Goal: Task Accomplishment & Management: Manage account settings

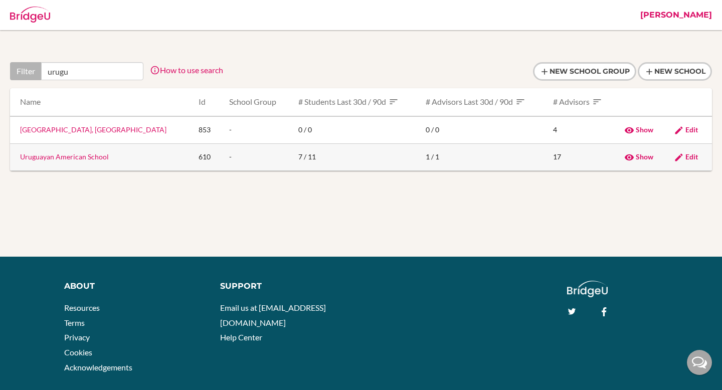
type input "urugu"
click at [52, 157] on link "Uruguayan American School" at bounding box center [64, 156] width 89 height 9
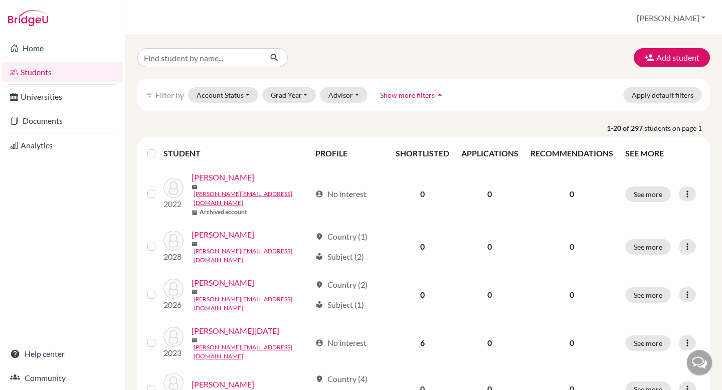
click at [280, 103] on div "filter_list Filter by Account Status Active accounts Archived accounts Register…" at bounding box center [423, 95] width 573 height 32
click at [287, 100] on button "Grad Year" at bounding box center [289, 95] width 54 height 16
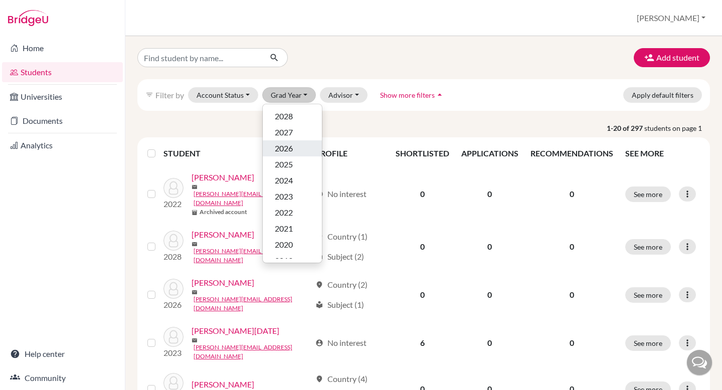
click at [285, 145] on span "2026" at bounding box center [284, 148] width 18 height 12
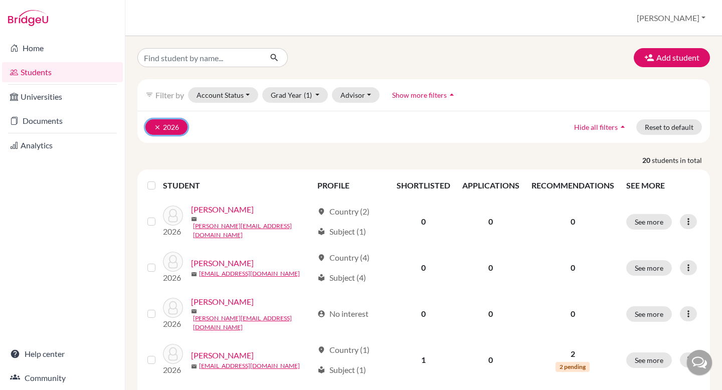
click at [160, 126] on icon "clear" at bounding box center [157, 127] width 7 height 7
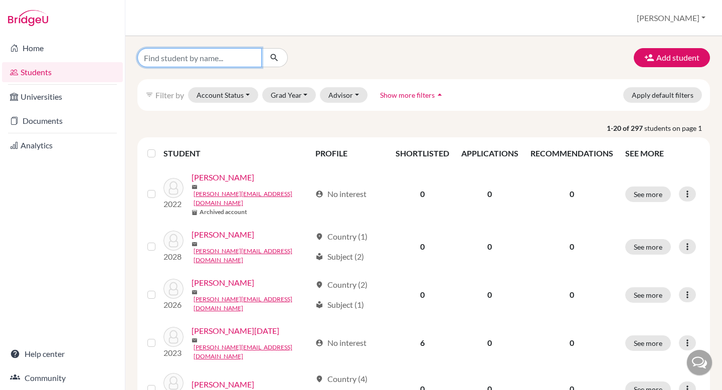
click at [222, 61] on input "Find student by name..." at bounding box center [199, 57] width 124 height 19
click at [318, 55] on div at bounding box center [228, 57] width 196 height 19
click at [215, 57] on input "Find student by name..." at bounding box center [199, 57] width 124 height 19
type input "parala"
click at [278, 55] on icon "submit" at bounding box center [274, 58] width 10 height 10
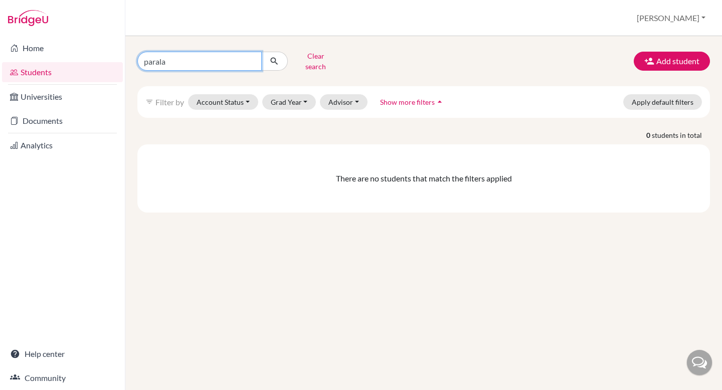
click at [185, 56] on input "parala" at bounding box center [199, 61] width 124 height 19
type input "p"
click at [288, 86] on div "filter_list Filter by Account Status Active accounts Archived accounts Register…" at bounding box center [423, 102] width 573 height 32
click at [285, 94] on button "Grad Year" at bounding box center [289, 102] width 54 height 16
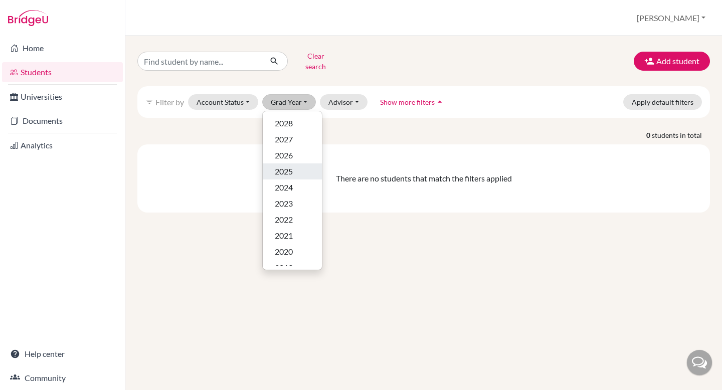
click at [288, 165] on span "2025" at bounding box center [284, 171] width 18 height 12
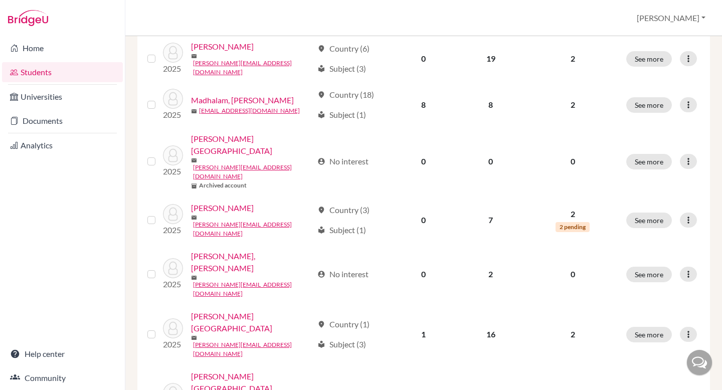
scroll to position [757, 0]
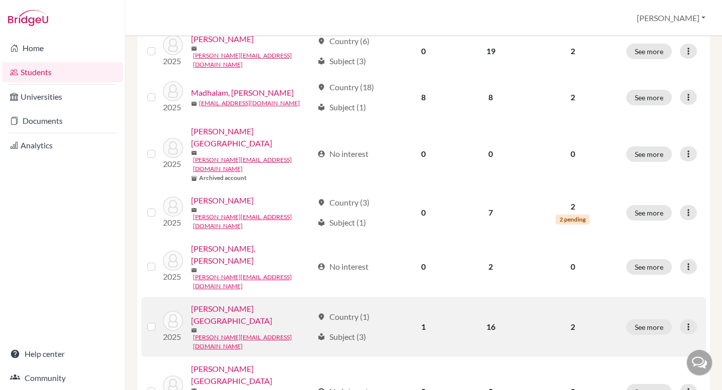
click at [225, 303] on link "[PERSON_NAME][GEOGRAPHIC_DATA]" at bounding box center [252, 315] width 122 height 24
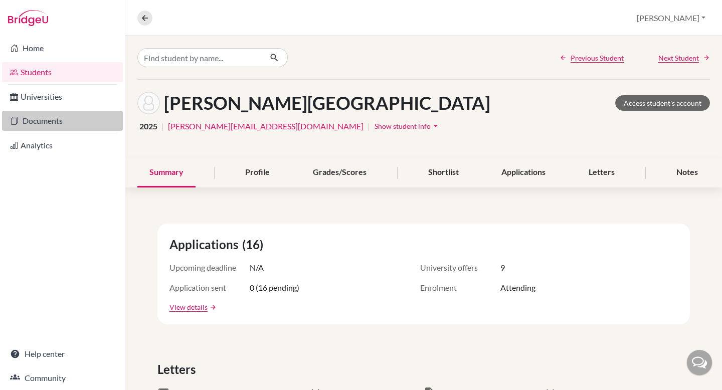
click at [54, 120] on link "Documents" at bounding box center [62, 121] width 121 height 20
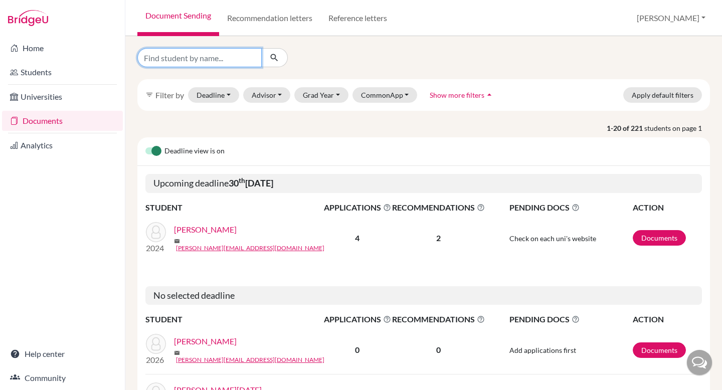
click at [201, 57] on input "Find student by name..." at bounding box center [199, 57] width 124 height 19
type input "[PERSON_NAME]"
click at [274, 57] on icon "submit" at bounding box center [274, 58] width 10 height 10
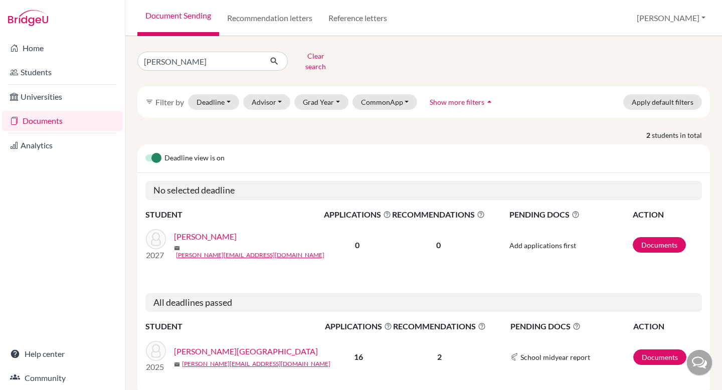
scroll to position [24, 0]
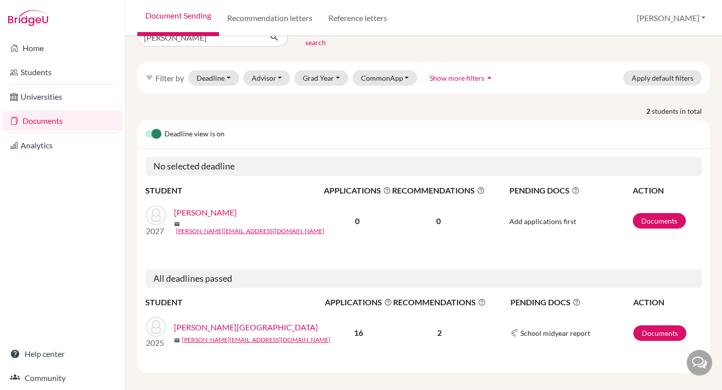
click at [213, 321] on link "[PERSON_NAME][GEOGRAPHIC_DATA]" at bounding box center [246, 327] width 144 height 12
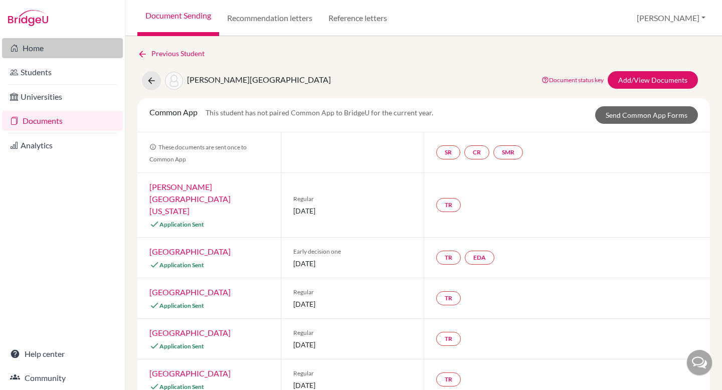
click at [58, 53] on link "Home" at bounding box center [62, 48] width 121 height 20
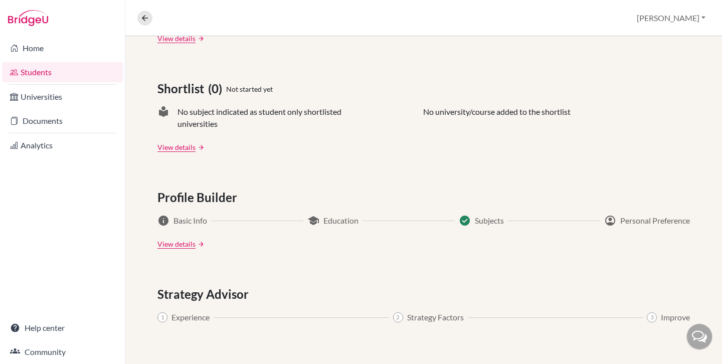
scroll to position [441, 0]
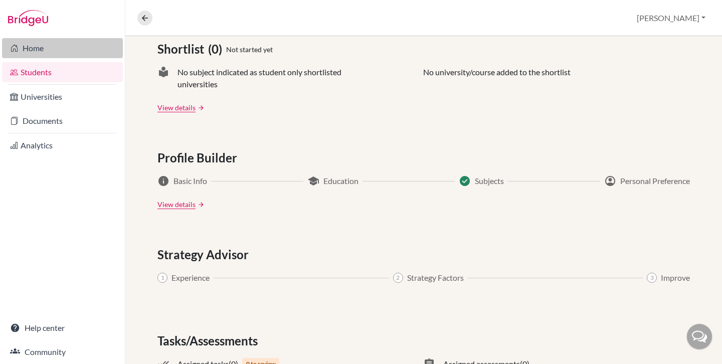
click at [89, 51] on link "Home" at bounding box center [62, 48] width 121 height 20
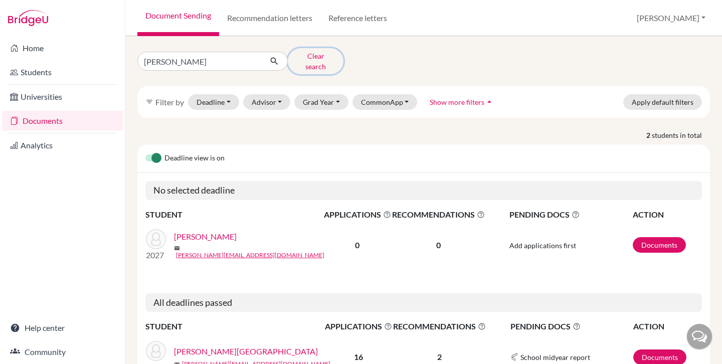
click at [320, 58] on button "Clear search" at bounding box center [316, 61] width 56 height 26
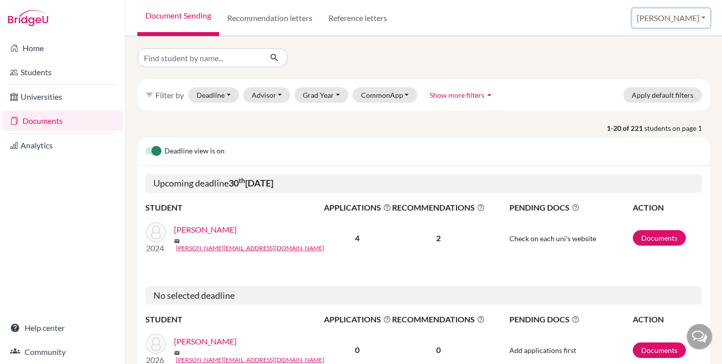
click at [686, 19] on button "[PERSON_NAME]" at bounding box center [671, 18] width 78 height 19
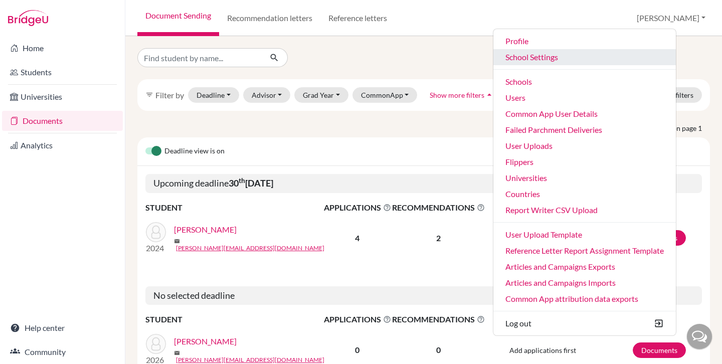
click at [586, 63] on link "School Settings" at bounding box center [584, 57] width 182 height 16
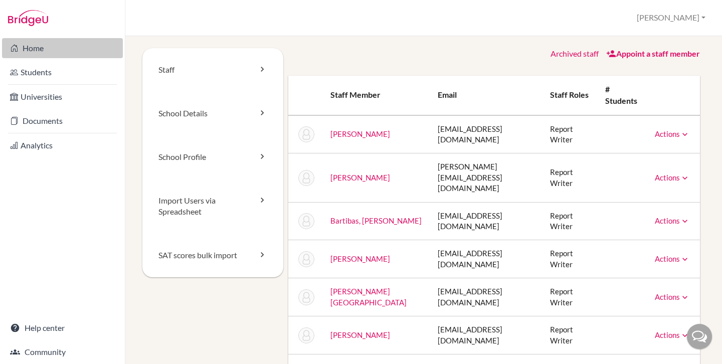
click at [35, 51] on link "Home" at bounding box center [62, 48] width 121 height 20
click at [31, 47] on link "Home" at bounding box center [62, 48] width 121 height 20
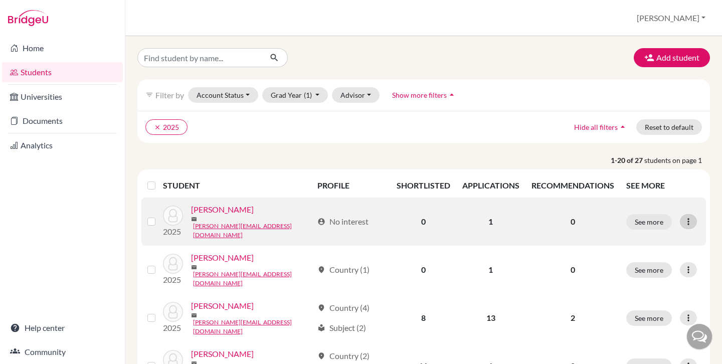
click at [685, 218] on icon at bounding box center [688, 222] width 10 height 10
click at [227, 215] on link "[PERSON_NAME]" at bounding box center [222, 210] width 63 height 12
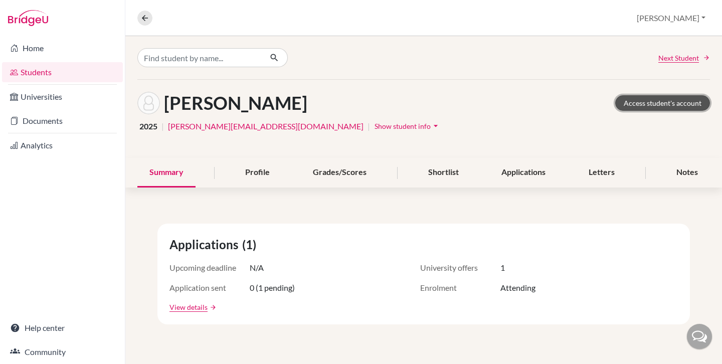
click at [635, 107] on link "Access student's account" at bounding box center [662, 103] width 95 height 16
click at [662, 100] on link "Access student's account" at bounding box center [662, 103] width 95 height 16
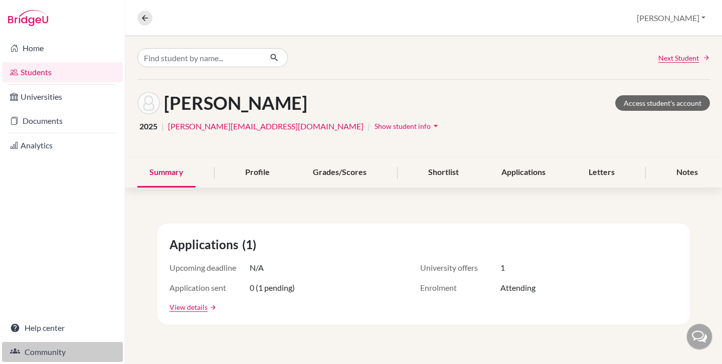
click at [42, 348] on link "Community" at bounding box center [62, 352] width 121 height 20
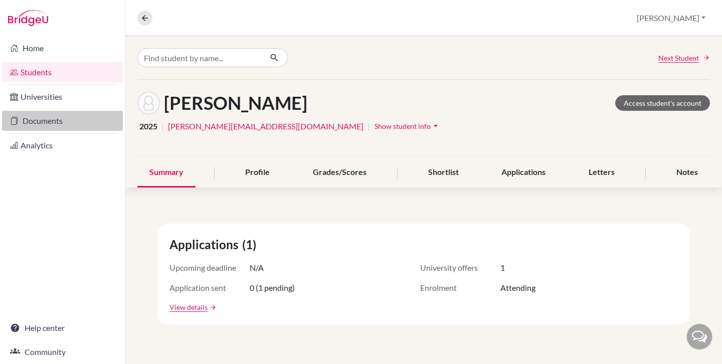
click at [66, 119] on link "Documents" at bounding box center [62, 121] width 121 height 20
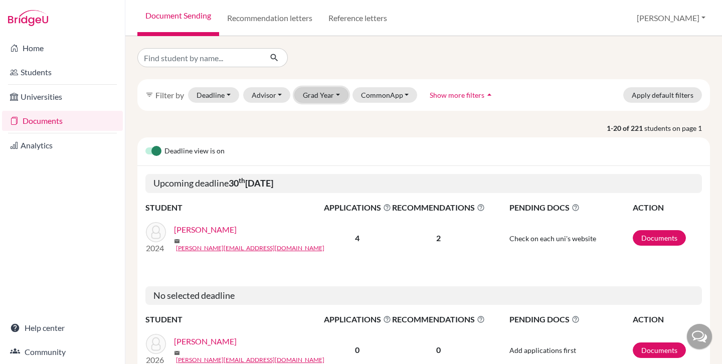
click at [315, 100] on button "Grad Year" at bounding box center [321, 95] width 54 height 16
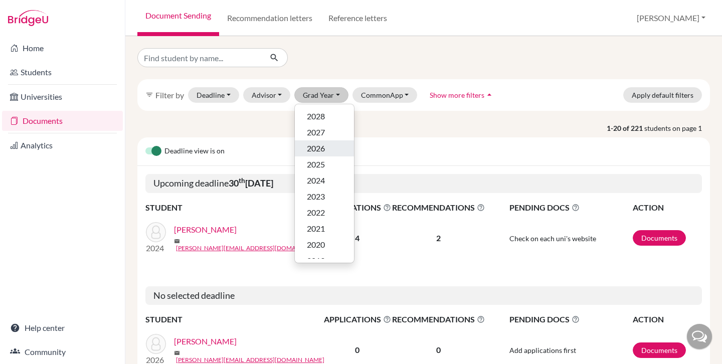
click at [319, 154] on button "2026" at bounding box center [324, 148] width 59 height 16
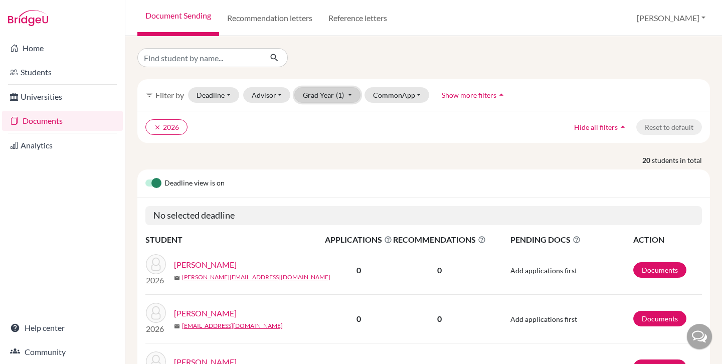
click at [330, 99] on button "Grad Year (1)" at bounding box center [327, 95] width 66 height 16
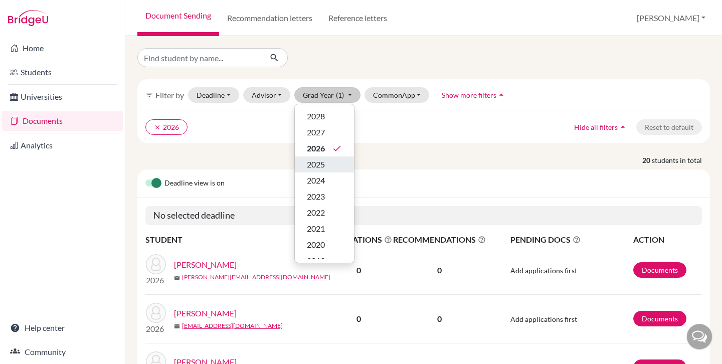
click at [317, 160] on span "2025" at bounding box center [316, 164] width 18 height 12
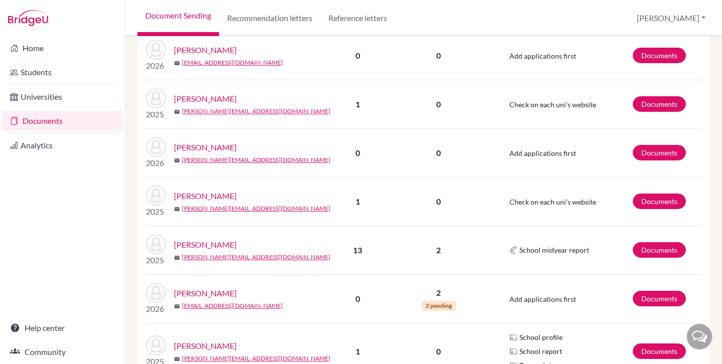
scroll to position [350, 0]
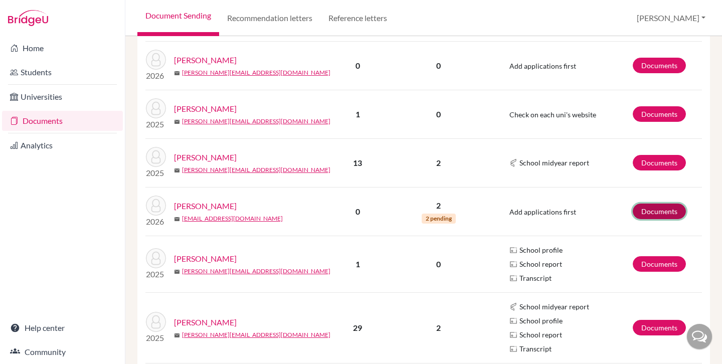
click at [659, 213] on link "Documents" at bounding box center [659, 212] width 53 height 16
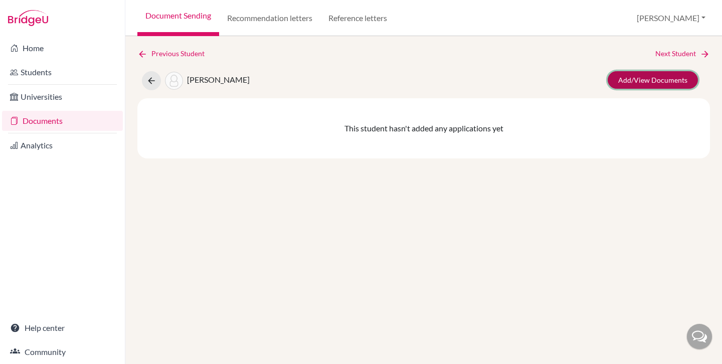
click at [655, 76] on link "Add/View Documents" at bounding box center [653, 80] width 90 height 18
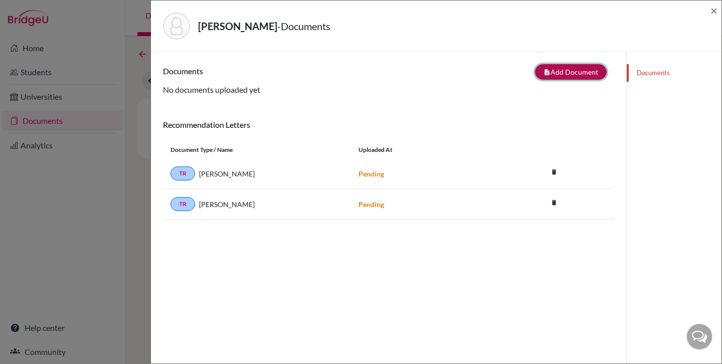
click at [597, 73] on button "note_add Add Document" at bounding box center [571, 72] width 72 height 16
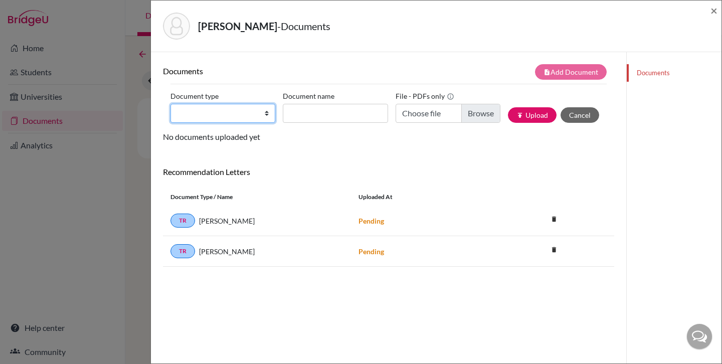
click at [243, 118] on select "Change explanation for Common App reports Counselor recommendation Internationa…" at bounding box center [222, 113] width 105 height 19
click at [555, 219] on icon "delete" at bounding box center [553, 219] width 15 height 15
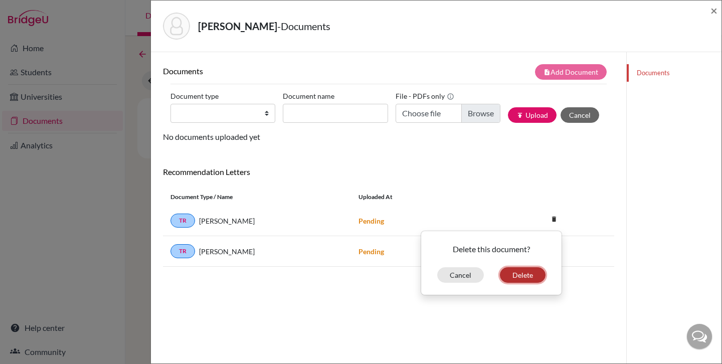
click at [519, 276] on button "Delete" at bounding box center [523, 275] width 46 height 16
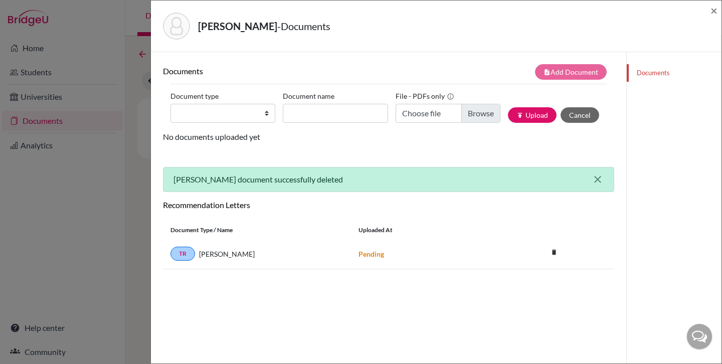
click at [598, 182] on icon "close" at bounding box center [598, 179] width 12 height 12
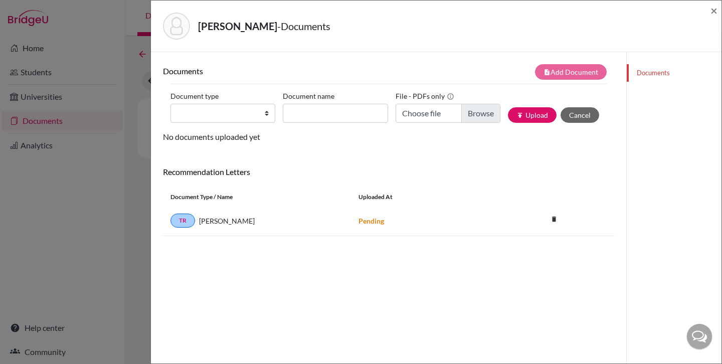
click at [597, 165] on div "Documents note_add Add Document Document type Change explanation for Common App…" at bounding box center [388, 150] width 451 height 172
click at [586, 112] on button "Cancel" at bounding box center [580, 115] width 39 height 16
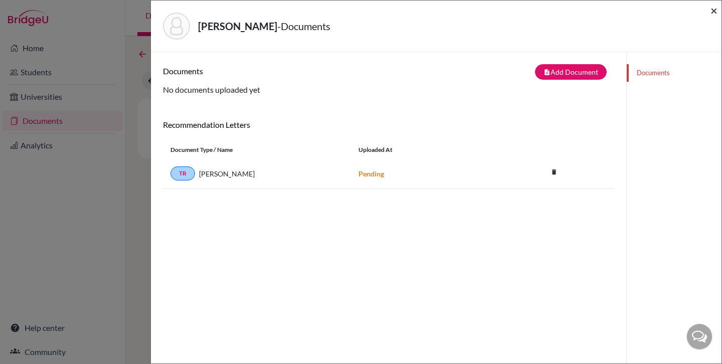
click at [712, 14] on span "×" at bounding box center [713, 10] width 7 height 15
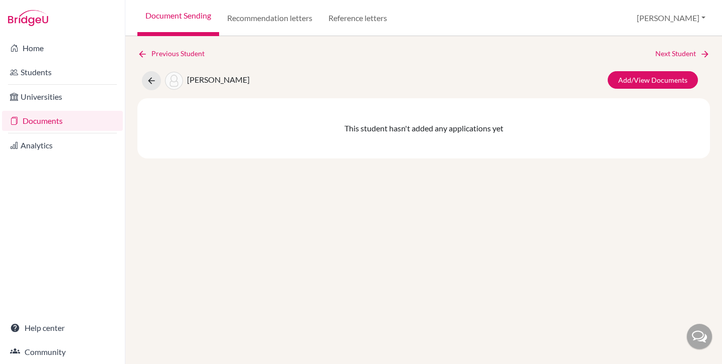
click at [137, 57] on div "Previous Student Next Student Bagurskas, Ivan Add/View Documents This student h…" at bounding box center [423, 200] width 597 height 328
click at [139, 57] on icon at bounding box center [142, 54] width 10 height 10
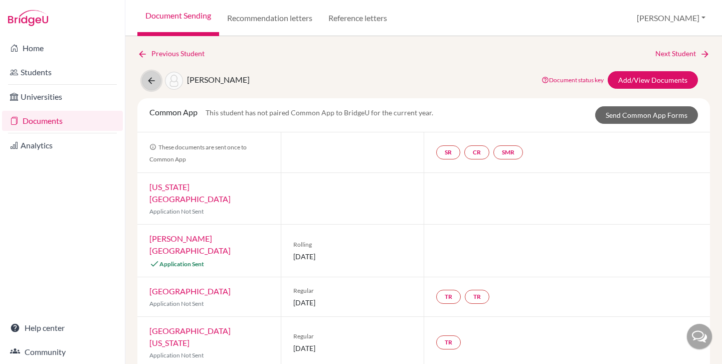
click at [151, 85] on icon at bounding box center [151, 81] width 10 height 10
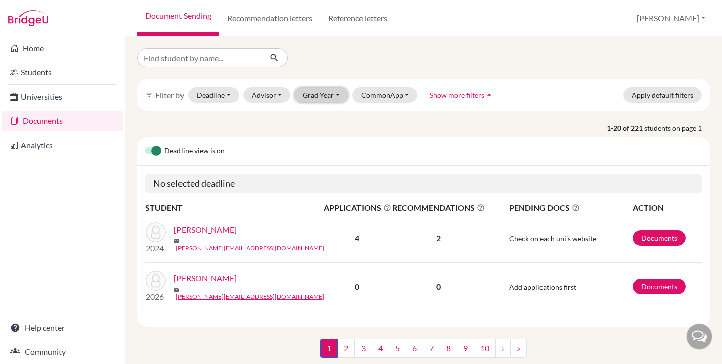
click at [321, 96] on button "Grad Year" at bounding box center [321, 95] width 54 height 16
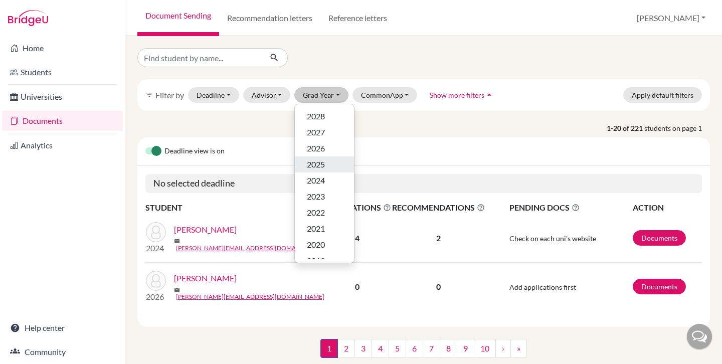
click at [325, 161] on div "2025" at bounding box center [324, 164] width 35 height 12
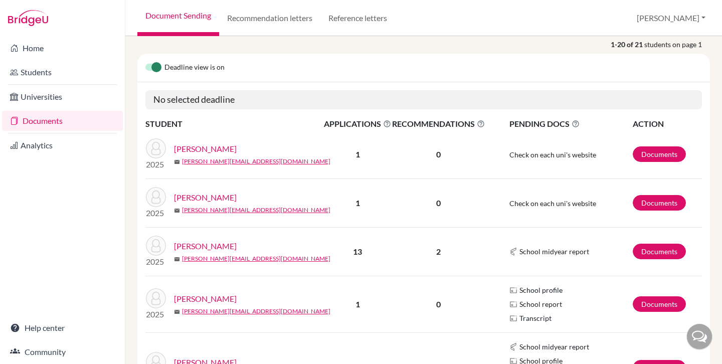
scroll to position [178, 0]
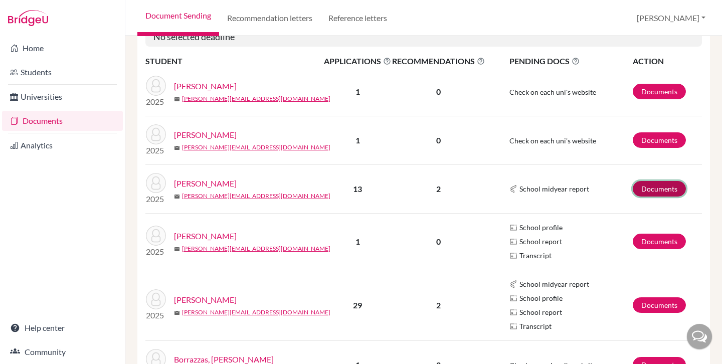
click at [663, 190] on link "Documents" at bounding box center [659, 189] width 53 height 16
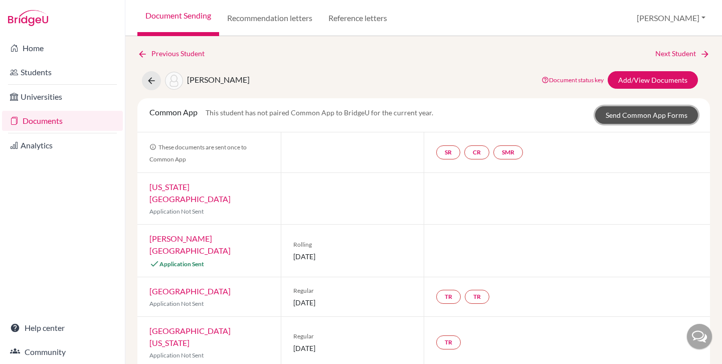
click at [644, 113] on link "Send Common App Forms" at bounding box center [646, 115] width 103 height 18
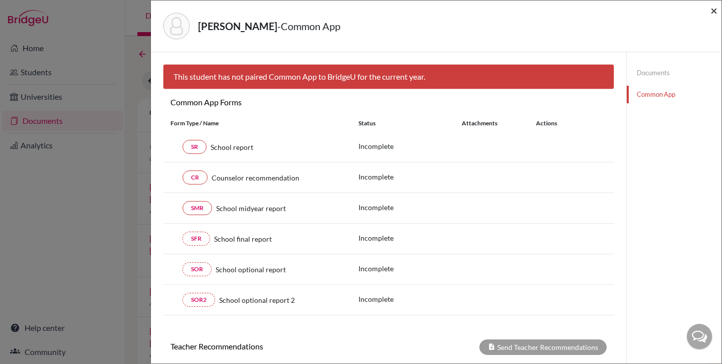
click at [714, 9] on span "×" at bounding box center [713, 10] width 7 height 15
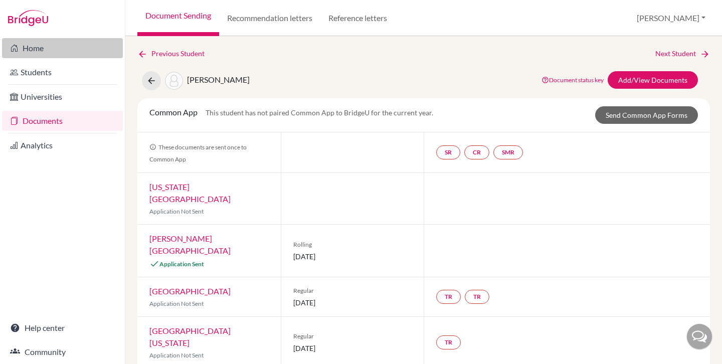
click at [61, 45] on link "Home" at bounding box center [62, 48] width 121 height 20
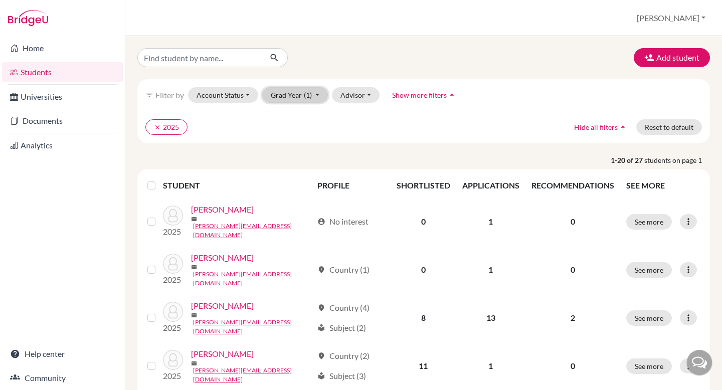
click at [301, 97] on button "Grad Year (1)" at bounding box center [295, 95] width 66 height 16
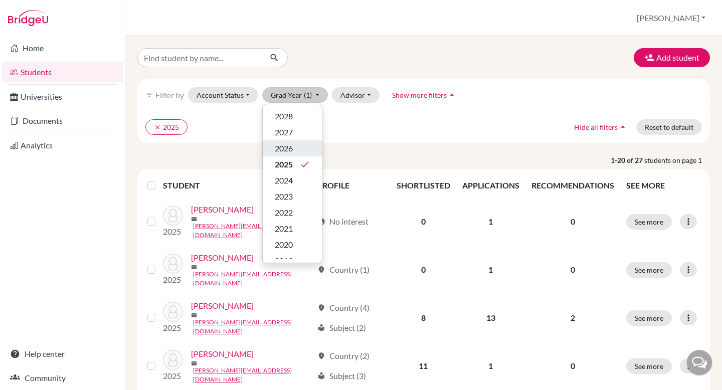
click at [293, 148] on div "2026" at bounding box center [292, 148] width 35 height 12
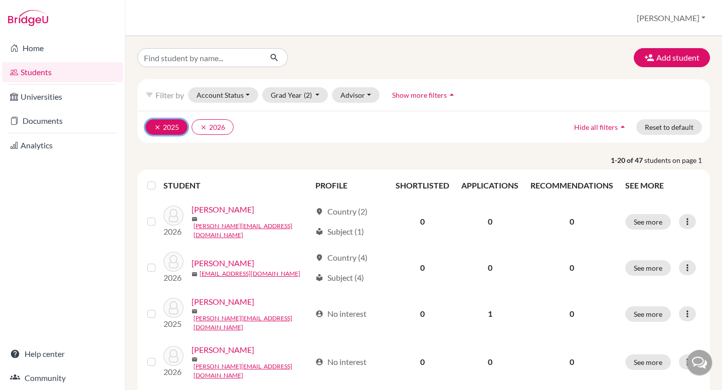
click at [157, 127] on icon "clear" at bounding box center [157, 127] width 7 height 7
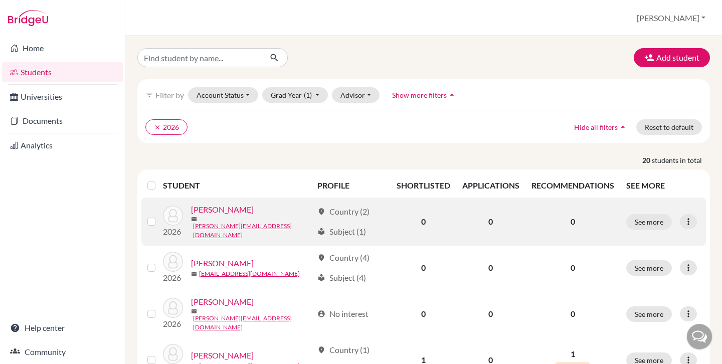
click at [232, 214] on link "Albaladejo, Emma" at bounding box center [222, 210] width 63 height 12
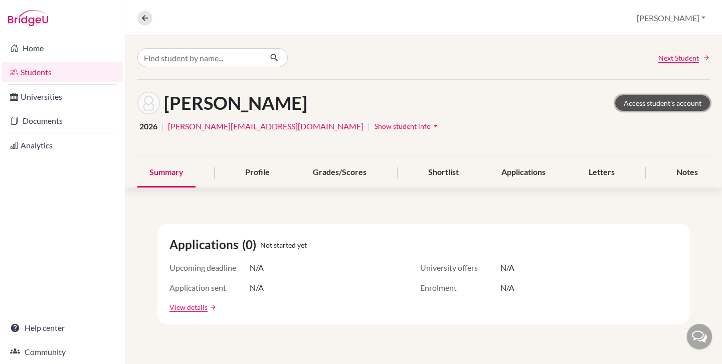
click at [673, 103] on link "Access student's account" at bounding box center [662, 103] width 95 height 16
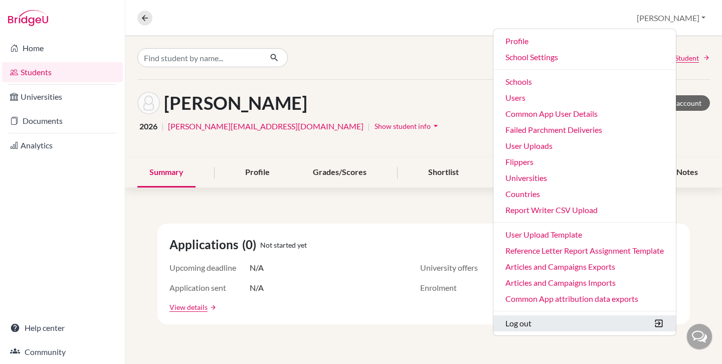
click at [572, 323] on button "Log out" at bounding box center [584, 323] width 182 height 16
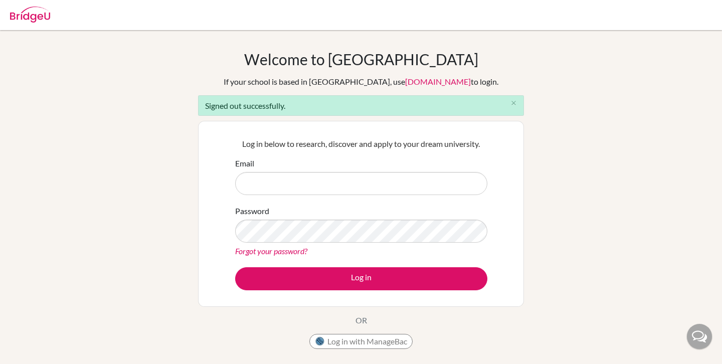
click at [359, 184] on input "Email" at bounding box center [361, 183] width 252 height 23
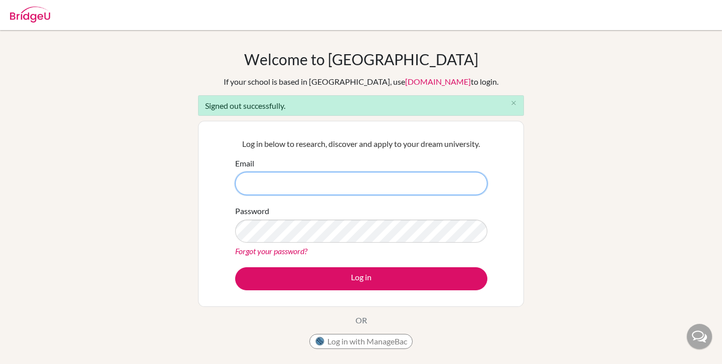
type input "[PERSON_NAME][EMAIL_ADDRESS][DOMAIN_NAME]"
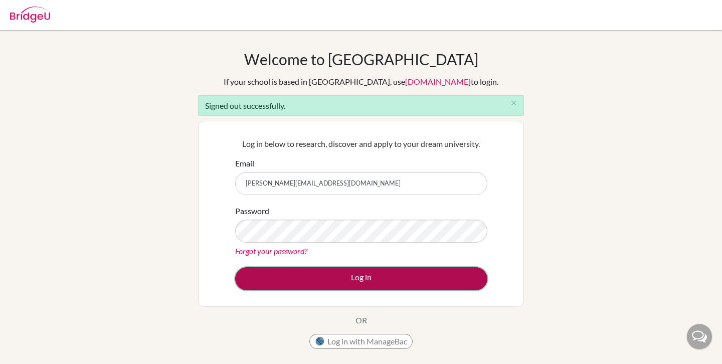
click at [384, 284] on button "Log in" at bounding box center [361, 278] width 252 height 23
